Goal: Navigation & Orientation: Find specific page/section

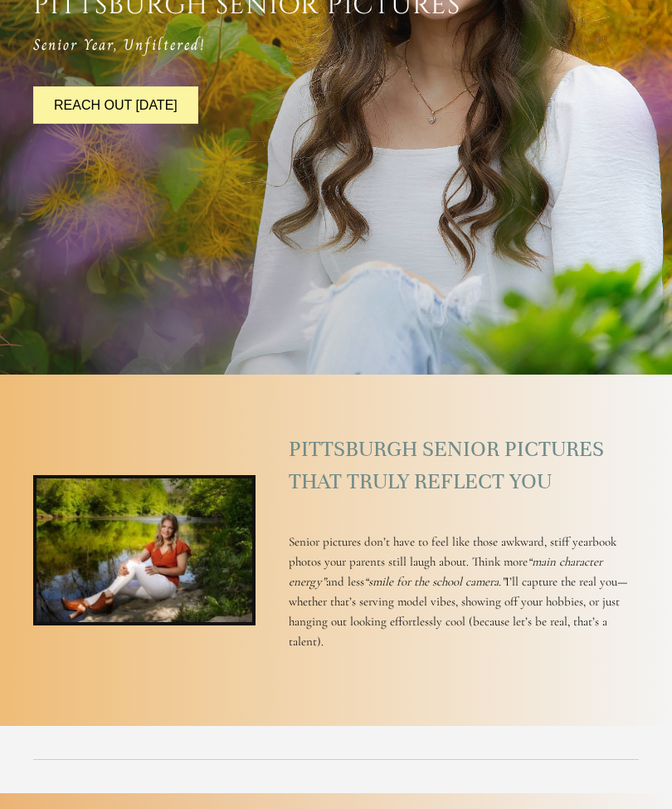
scroll to position [496, 0]
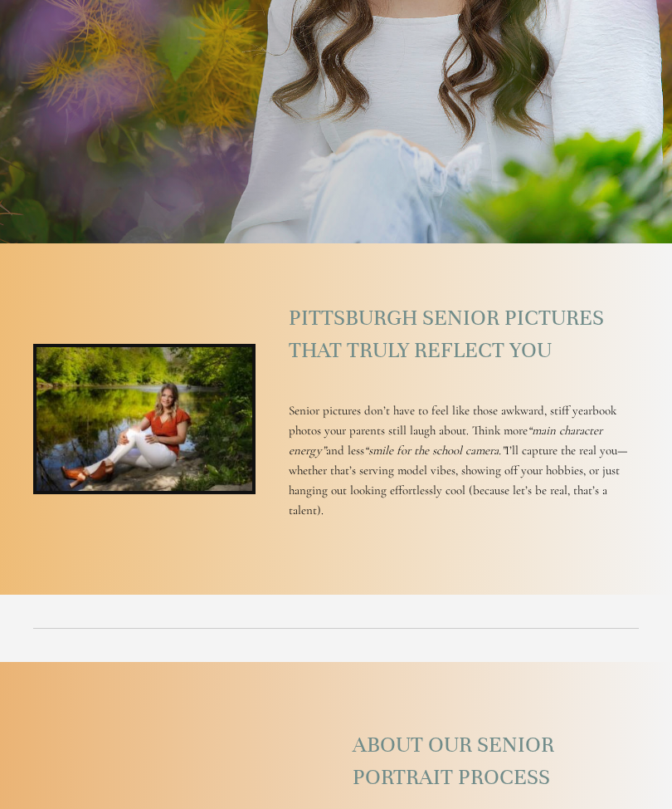
scroll to position [627, 0]
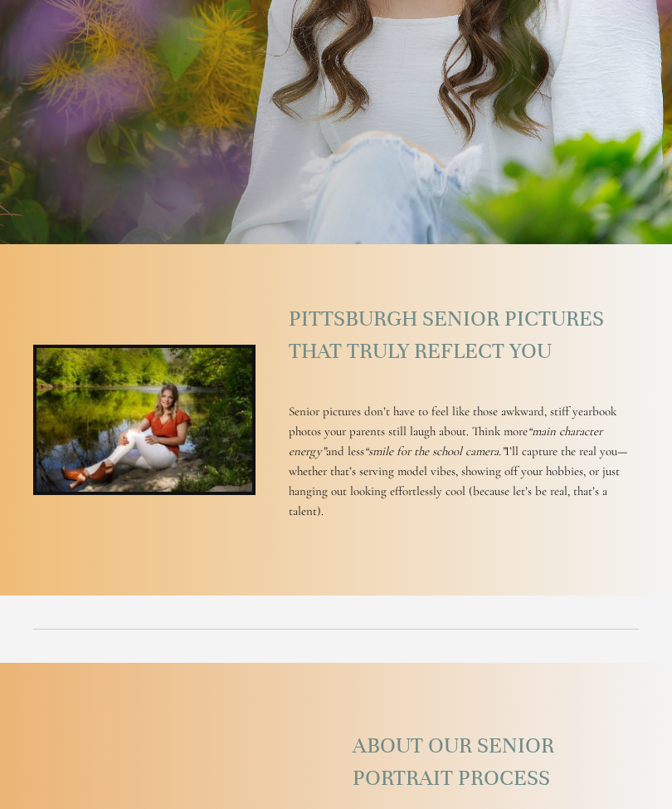
click at [176, 484] on img at bounding box center [144, 420] width 222 height 150
click at [198, 473] on img at bounding box center [144, 420] width 222 height 150
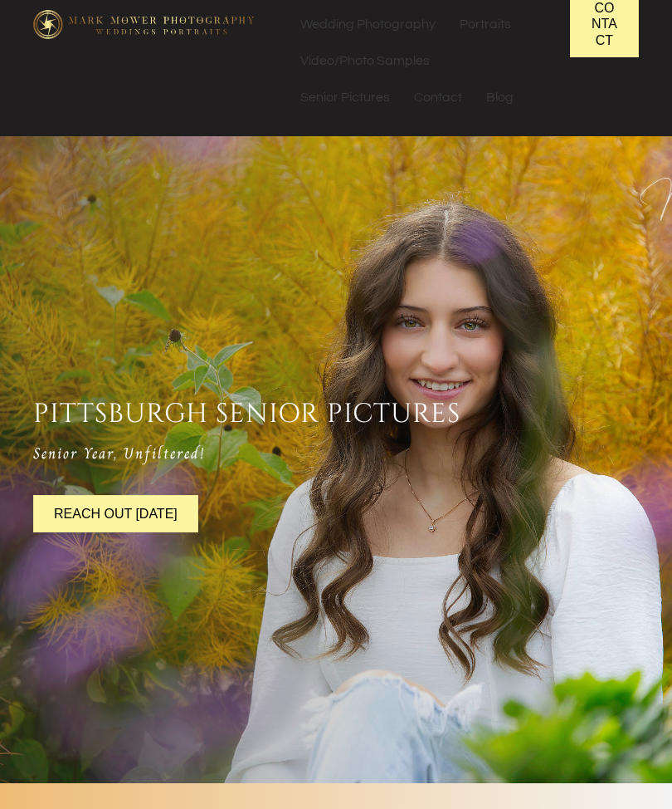
scroll to position [0, 0]
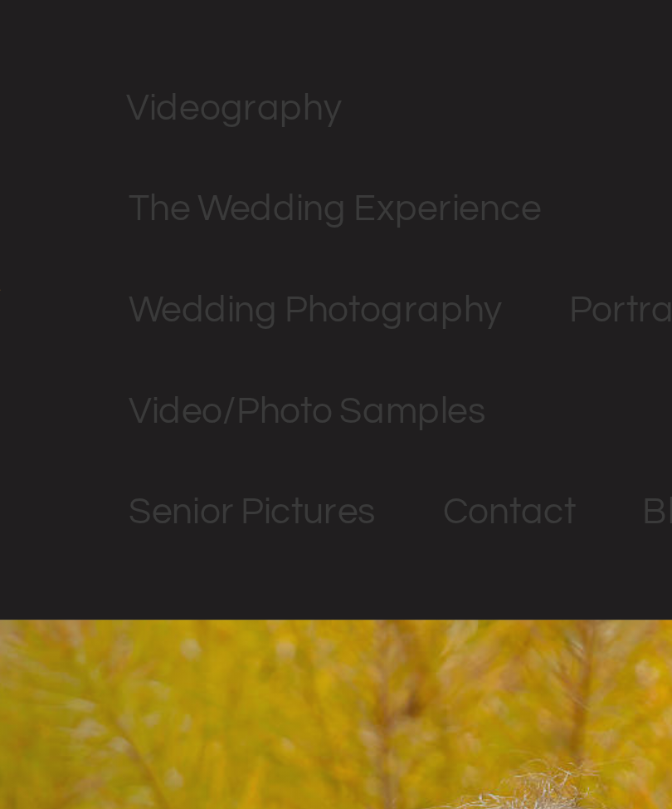
click at [289, 185] on link "Senior Pictures" at bounding box center [345, 185] width 113 height 37
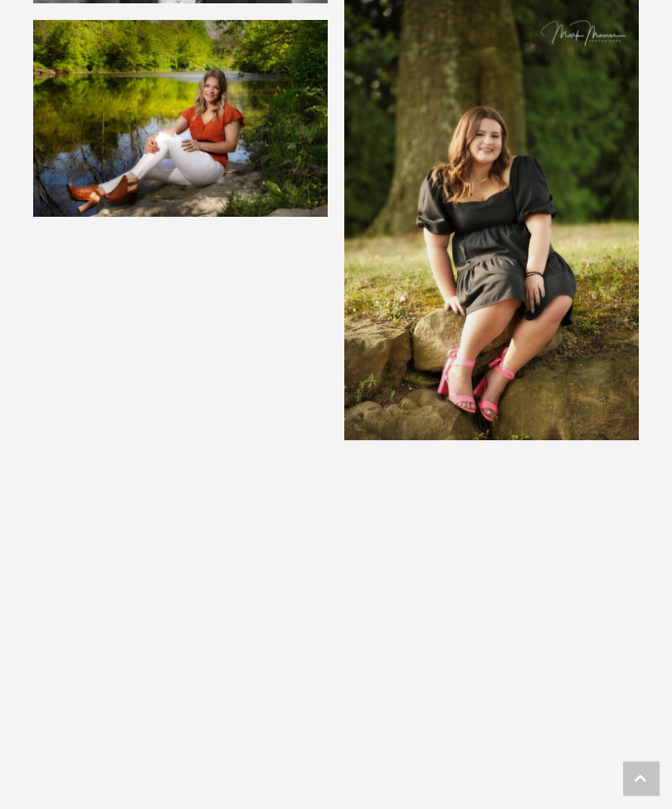
scroll to position [7193, 0]
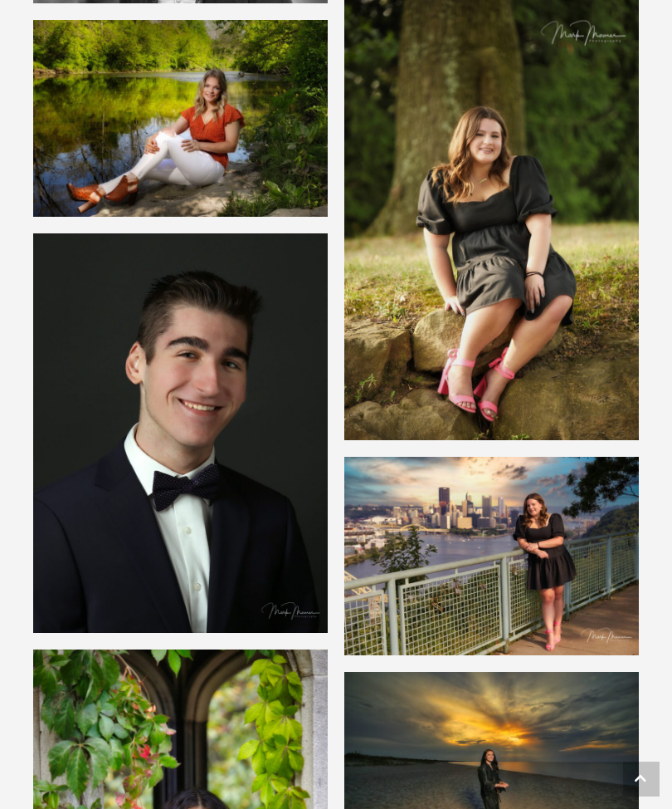
click at [74, 189] on img at bounding box center [180, 118] width 295 height 197
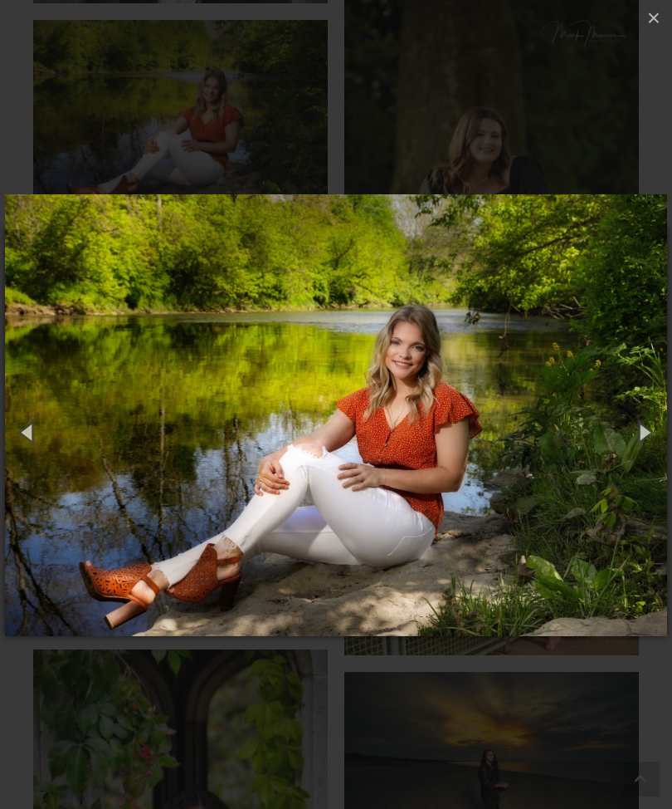
click at [660, 22] on button "×" at bounding box center [654, 18] width 37 height 37
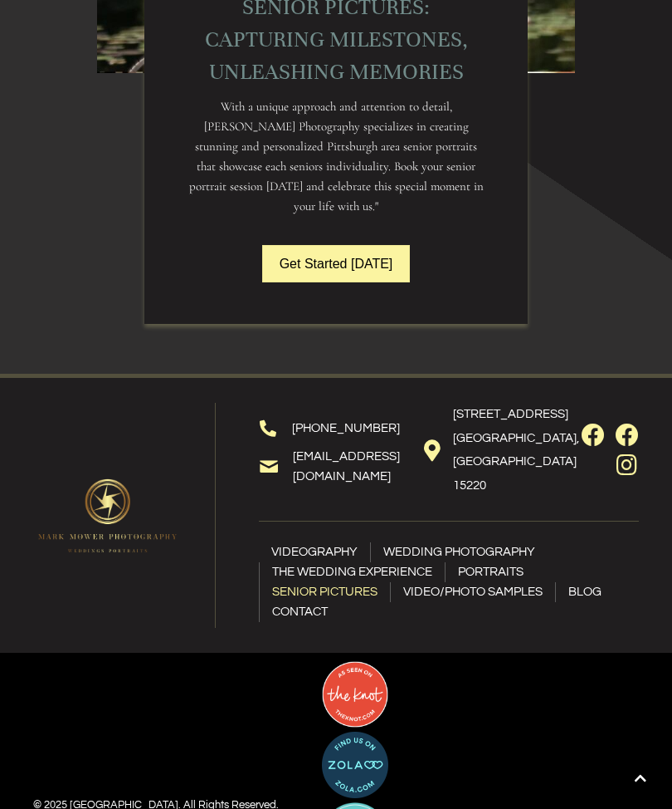
scroll to position [10729, 0]
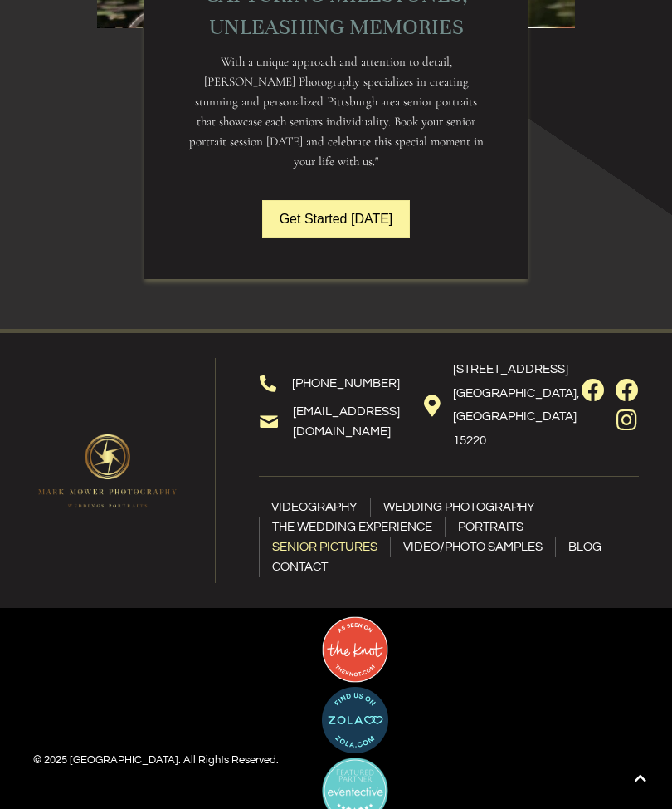
click at [589, 545] on link "Blog" at bounding box center [585, 548] width 58 height 20
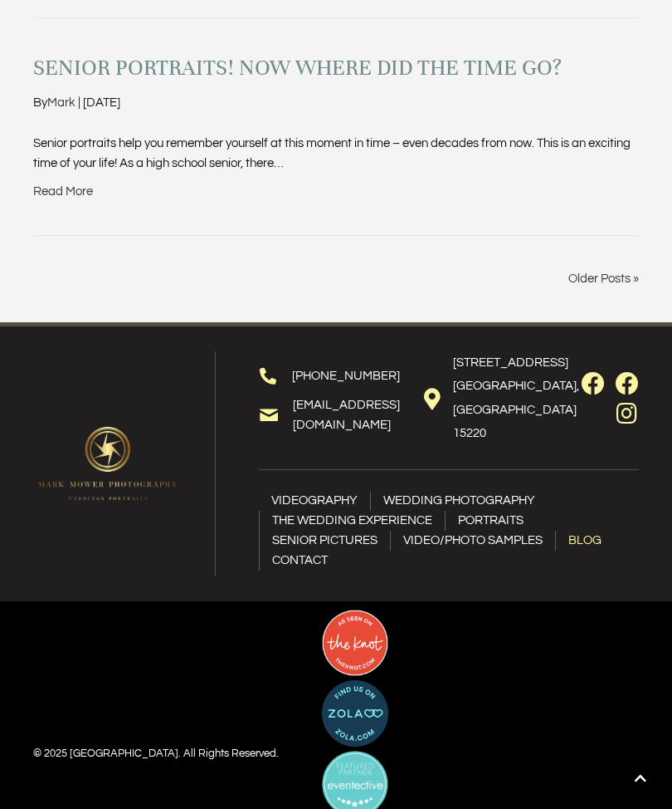
scroll to position [5386, 0]
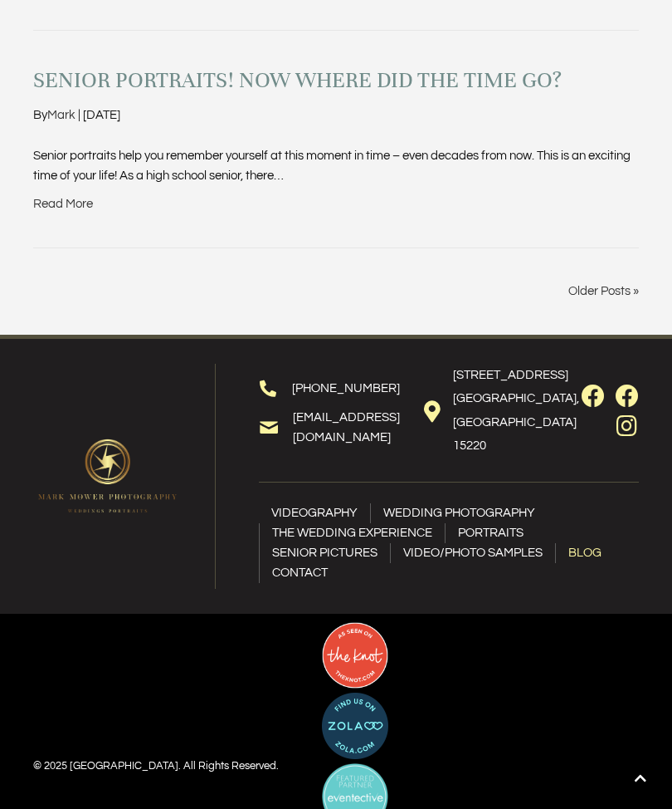
click at [614, 285] on link "Older Posts »" at bounding box center [604, 291] width 71 height 12
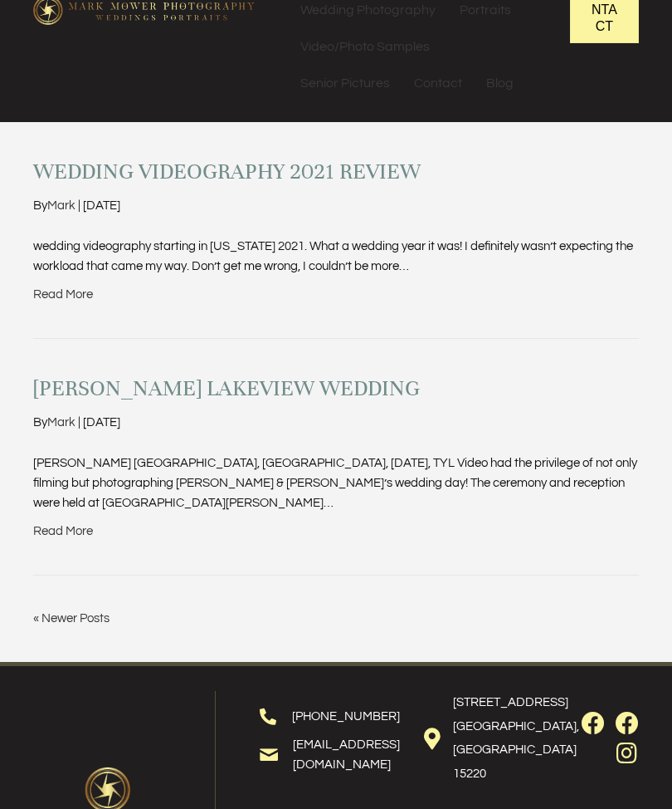
scroll to position [99, 0]
